Goal: Transaction & Acquisition: Purchase product/service

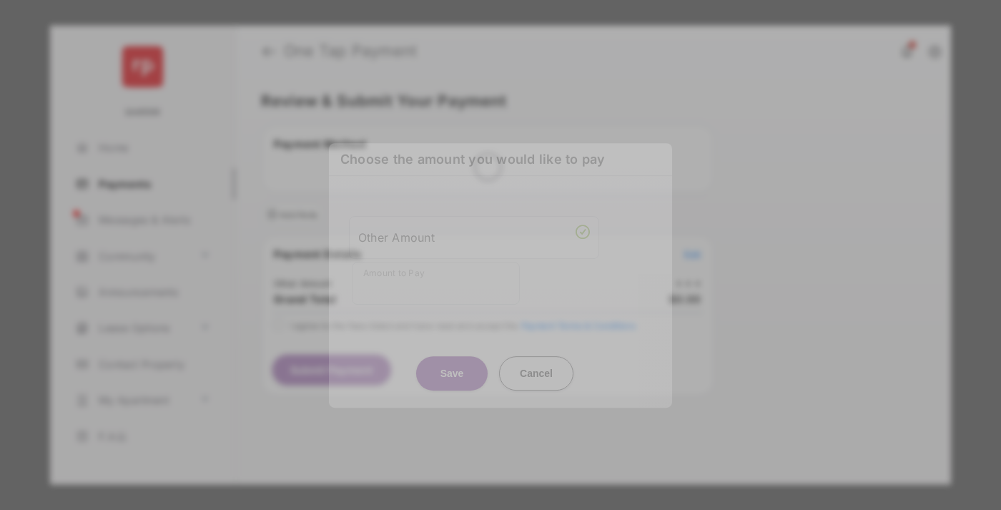
click at [474, 228] on div "Other Amount" at bounding box center [474, 237] width 232 height 24
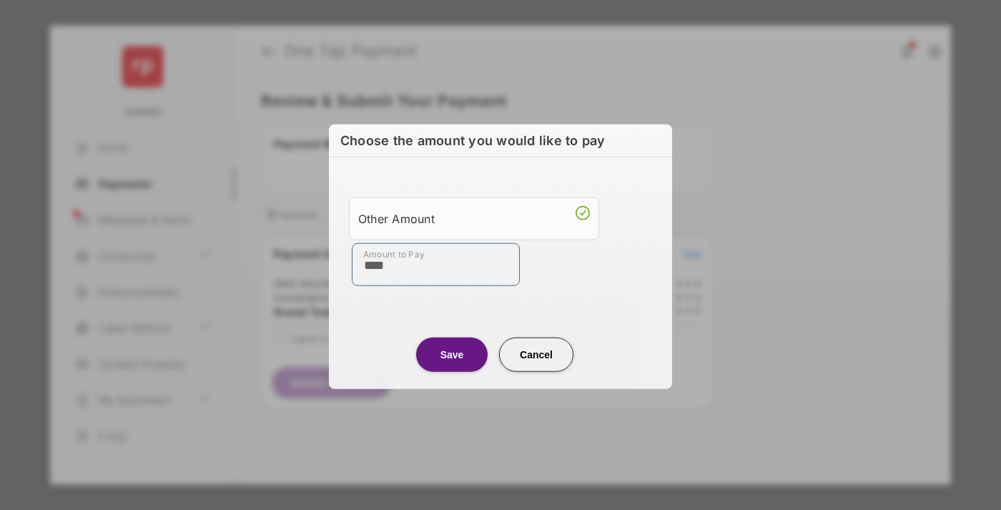
type input "****"
click at [452, 354] on button "Save" at bounding box center [452, 354] width 72 height 34
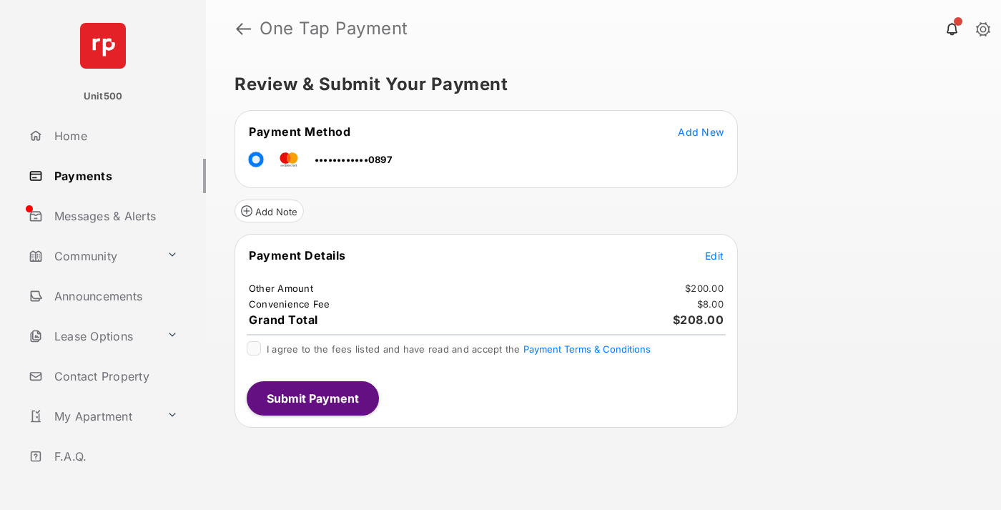
click at [714, 255] on span "Edit" at bounding box center [714, 256] width 19 height 12
click at [312, 398] on button "Submit Payment" at bounding box center [313, 398] width 132 height 34
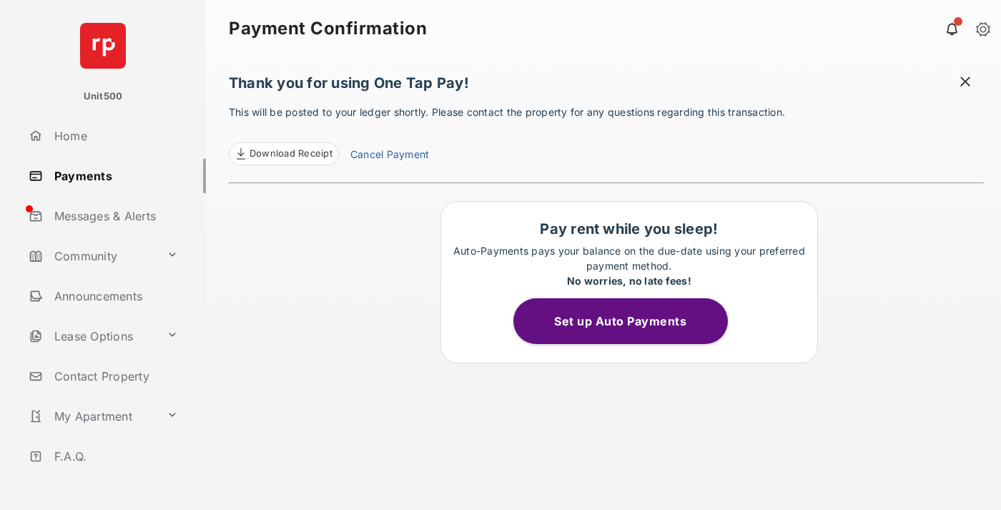
click at [965, 83] on span at bounding box center [965, 83] width 14 height 18
